Goal: Task Accomplishment & Management: Use online tool/utility

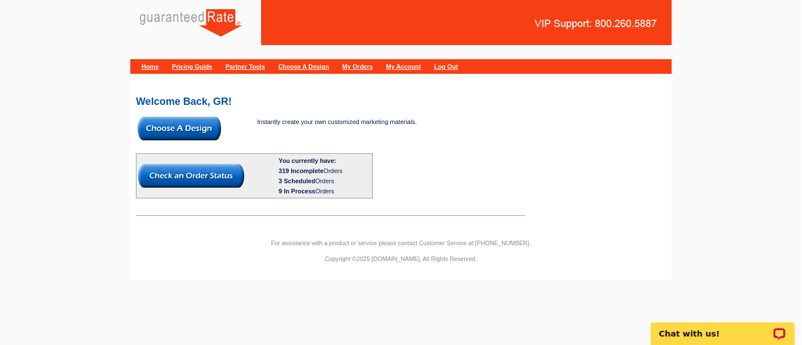
click at [203, 134] on img at bounding box center [180, 129] width 84 height 24
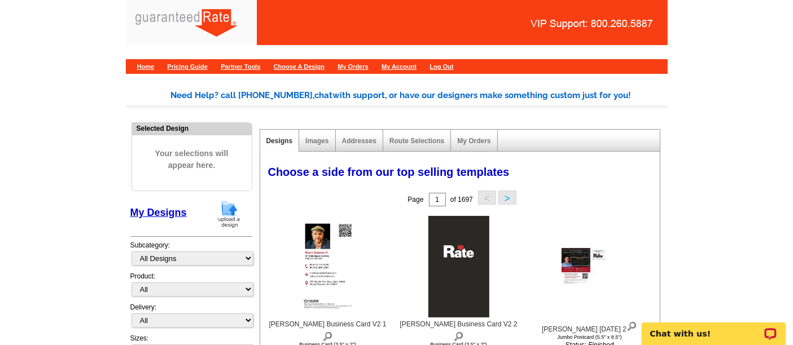
click at [234, 213] on img at bounding box center [228, 214] width 29 height 29
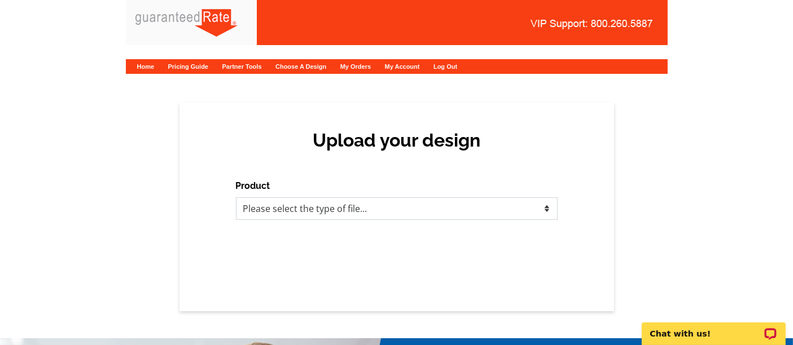
click at [309, 204] on select "Please select the type of file... Postcards Calendars Business Cards Letters an…" at bounding box center [397, 208] width 322 height 23
select select "1"
click at [236, 197] on select "Please select the type of file... Postcards Calendars Business Cards Letters an…" at bounding box center [397, 208] width 322 height 23
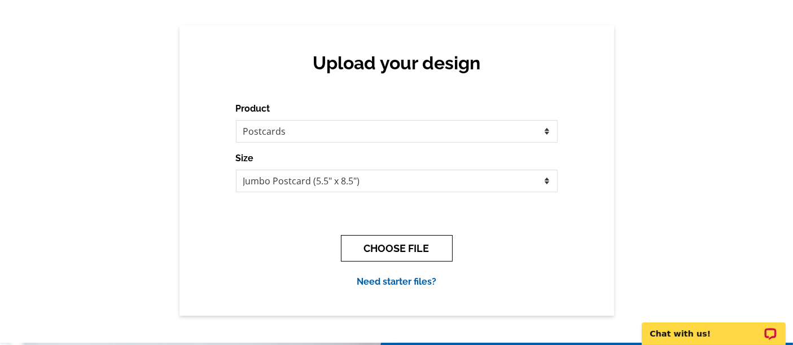
click at [387, 244] on button "CHOOSE FILE" at bounding box center [397, 248] width 112 height 27
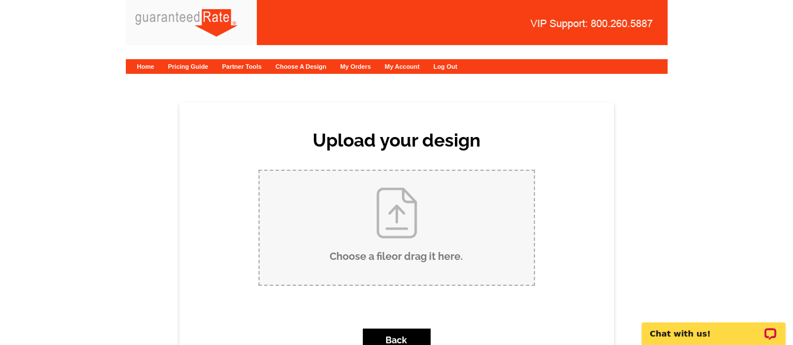
click at [387, 244] on input "Choose a file or drag it here ." at bounding box center [397, 228] width 274 height 114
type input "C:\fakepath\Rogers - Bialy (2526 Par Four) 8-14-25.pdf"
